Goal: Check status: Check status

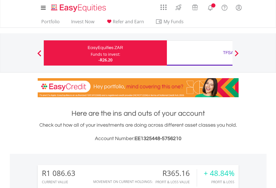
scroll to position [54, 88]
click at [91, 53] on div "Funds to invest:" at bounding box center [106, 54] width 30 height 6
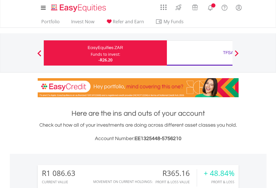
scroll to position [54, 88]
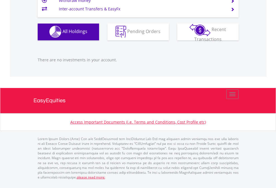
scroll to position [40, 0]
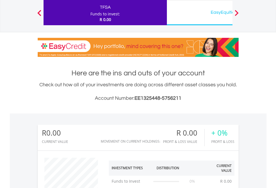
click at [200, 13] on div "EasyEquities USD" at bounding box center [228, 12] width 117 height 8
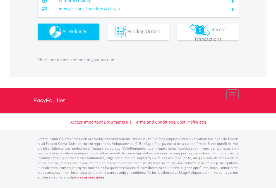
scroll to position [54, 88]
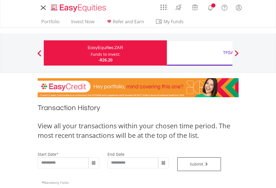
type input "**********"
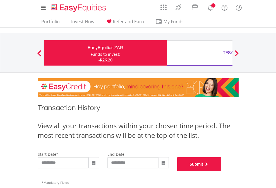
click at [222, 171] on button "Submit" at bounding box center [199, 164] width 44 height 14
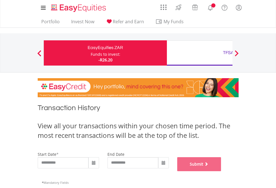
scroll to position [227, 0]
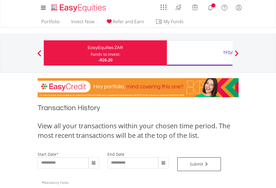
click at [200, 53] on div "TFSA" at bounding box center [228, 53] width 117 height 8
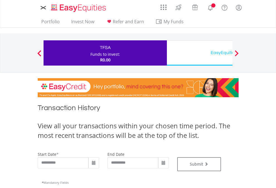
type input "**********"
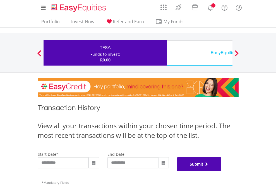
click at [222, 171] on button "Submit" at bounding box center [199, 164] width 44 height 14
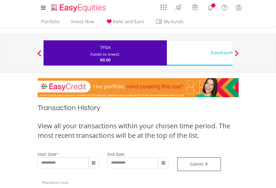
click at [200, 53] on div "EasyEquities USD" at bounding box center [228, 53] width 117 height 8
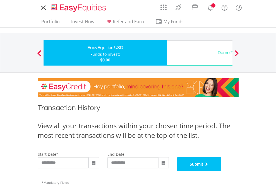
click at [222, 171] on button "Submit" at bounding box center [199, 164] width 44 height 14
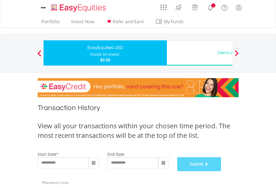
scroll to position [227, 0]
